Goal: Information Seeking & Learning: Understand process/instructions

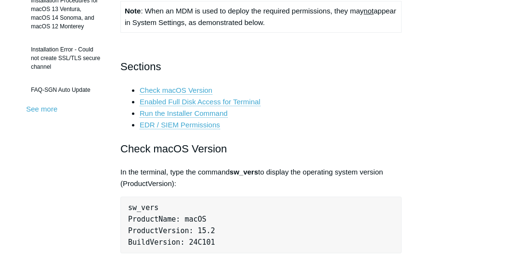
scroll to position [330, 0]
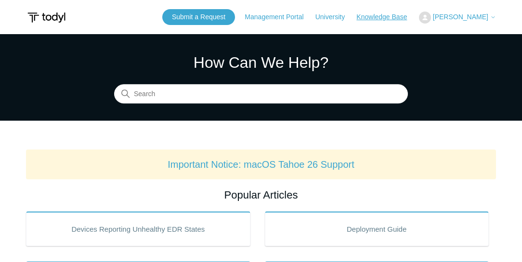
click at [384, 16] on link "Knowledge Base" at bounding box center [386, 17] width 60 height 10
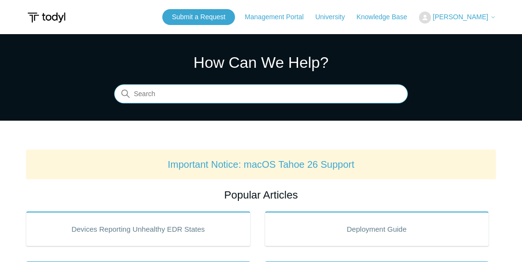
click at [208, 94] on input "Search" at bounding box center [261, 94] width 294 height 19
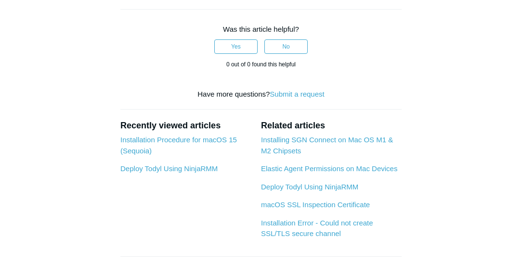
scroll to position [550, 0]
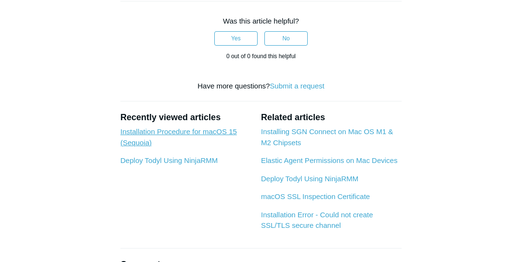
click at [193, 141] on link "Installation Procedure for macOS 15 (Sequoia)" at bounding box center [178, 137] width 116 height 19
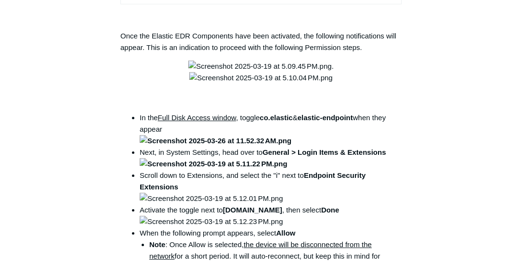
scroll to position [1402, 0]
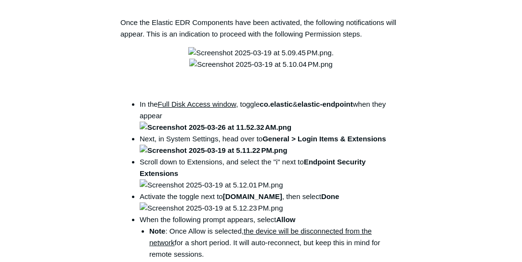
drag, startPoint x: 255, startPoint y: 192, endPoint x: 274, endPoint y: 203, distance: 21.8
copy code "open /Library/PrivilegedHelperTools/"
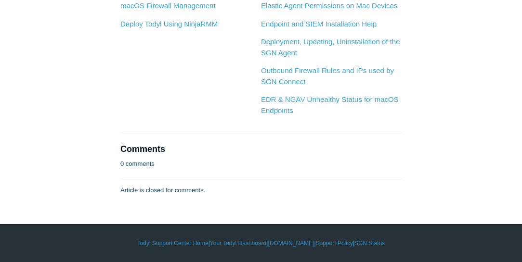
scroll to position [3189, 0]
